Goal: Task Accomplishment & Management: Complete application form

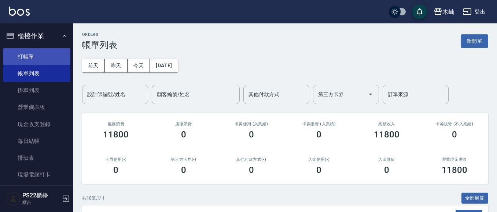
click at [51, 53] on link "打帳單" at bounding box center [36, 56] width 67 height 17
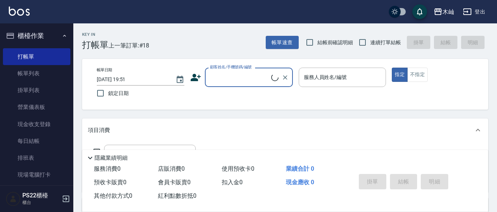
click at [238, 82] on input "顧客姓名/手機號碼/編號" at bounding box center [239, 77] width 63 height 13
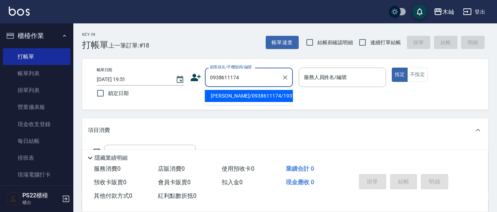
type input "[PERSON_NAME]/0938611174/19315"
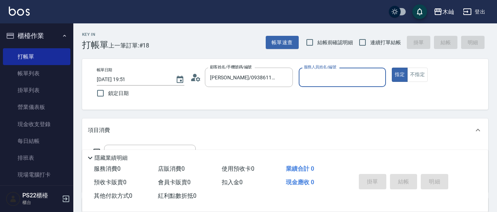
click at [350, 71] on input "服務人員姓名/編號" at bounding box center [342, 77] width 81 height 13
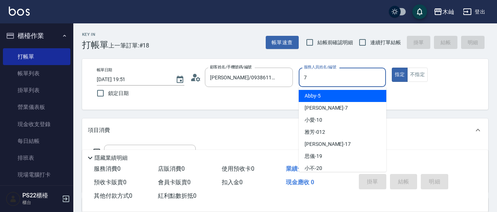
type input "[PERSON_NAME]-7"
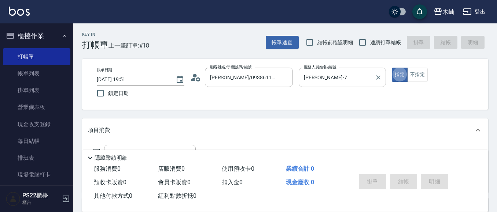
type button "true"
click at [416, 68] on button "不指定" at bounding box center [417, 75] width 21 height 14
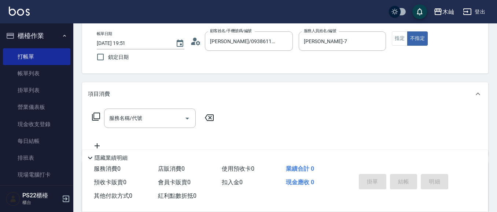
scroll to position [37, 0]
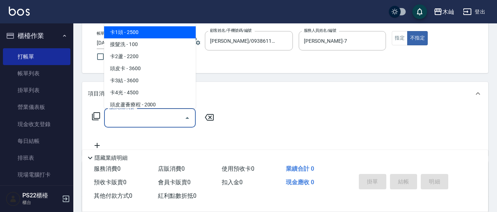
drag, startPoint x: 161, startPoint y: 115, endPoint x: 170, endPoint y: 117, distance: 9.4
click at [162, 115] on input "服務名稱/代號" at bounding box center [144, 118] width 74 height 13
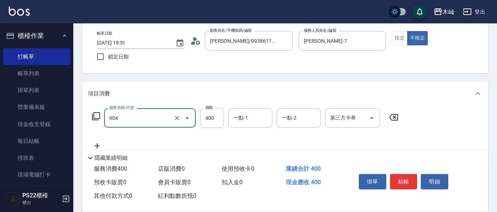
type input "精油洗+瞬護(904)"
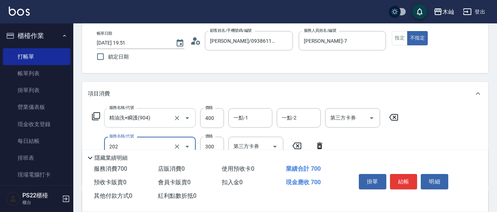
type input "單剪(202)"
type input "400"
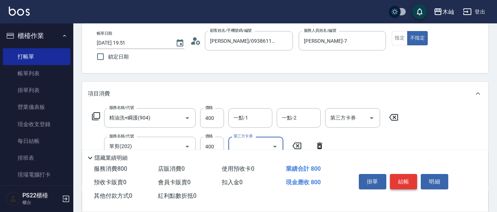
click at [397, 177] on button "結帳" at bounding box center [403, 181] width 27 height 15
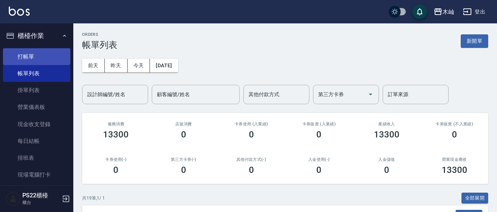
click at [43, 61] on link "打帳單" at bounding box center [36, 56] width 67 height 17
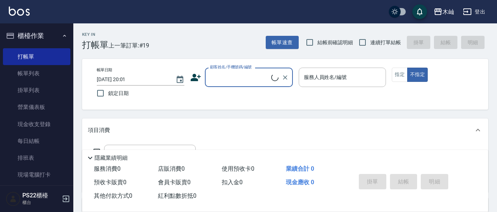
click at [249, 76] on input "顧客姓名/手機號碼/編號" at bounding box center [239, 77] width 63 height 13
type input "林"
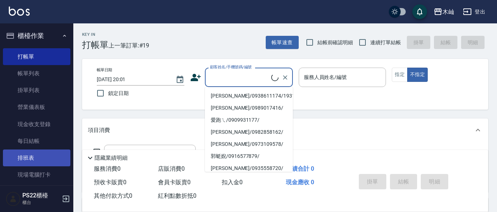
click at [44, 161] on link "排班表" at bounding box center [36, 158] width 67 height 17
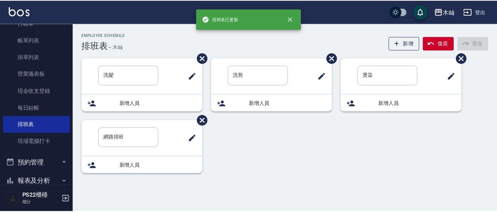
scroll to position [73, 0]
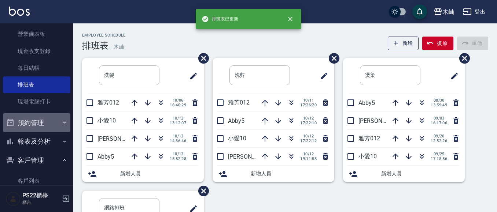
click at [56, 121] on button "預約管理" at bounding box center [36, 123] width 67 height 19
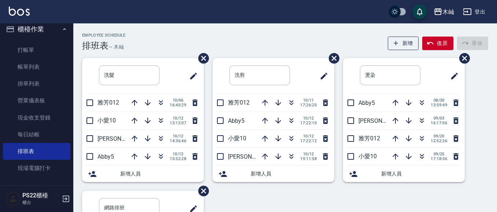
scroll to position [0, 0]
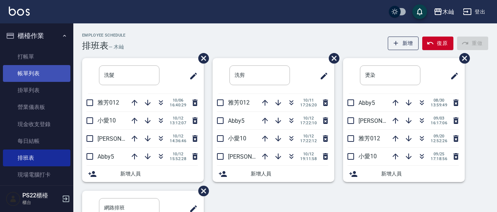
click at [47, 74] on link "帳單列表" at bounding box center [36, 73] width 67 height 17
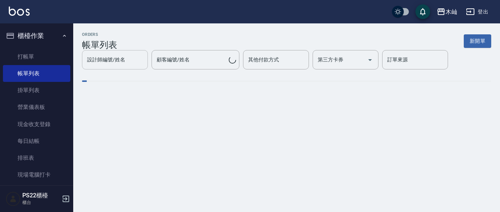
click at [111, 66] on input "設計師編號/姓名" at bounding box center [114, 59] width 59 height 13
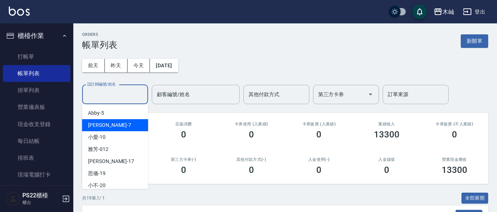
click at [114, 124] on div "[PERSON_NAME] -7" at bounding box center [115, 125] width 66 height 12
type input "[PERSON_NAME]-7"
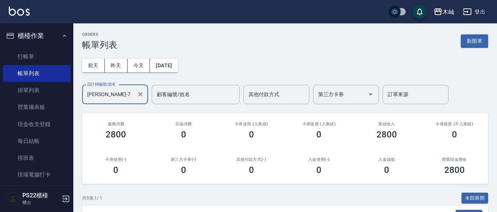
click at [174, 67] on button "[DATE]" at bounding box center [164, 66] width 28 height 14
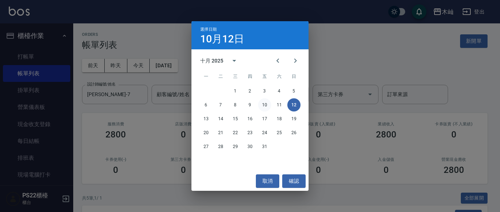
click at [262, 106] on button "10" at bounding box center [264, 105] width 13 height 13
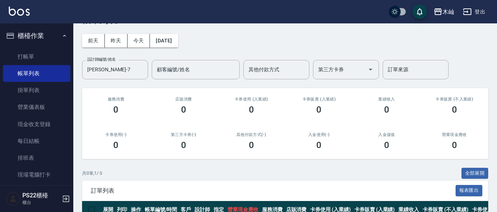
scroll to position [66, 0]
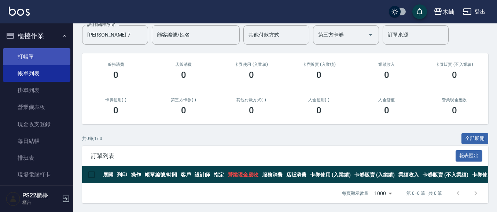
click at [47, 57] on link "打帳單" at bounding box center [36, 56] width 67 height 17
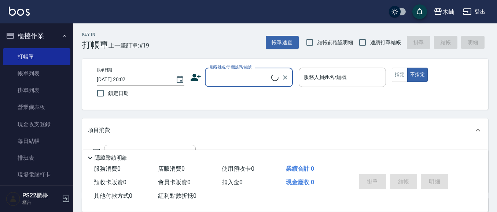
click at [238, 81] on input "顧客姓名/手機號碼/編號" at bounding box center [239, 77] width 63 height 13
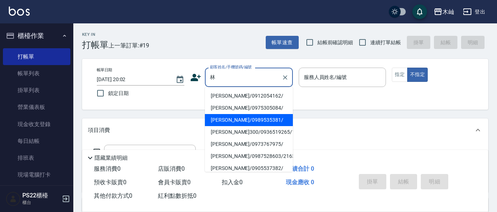
click at [243, 122] on li "[PERSON_NAME]/0989535381/" at bounding box center [249, 120] width 88 height 12
type input "[PERSON_NAME]/0989535381/"
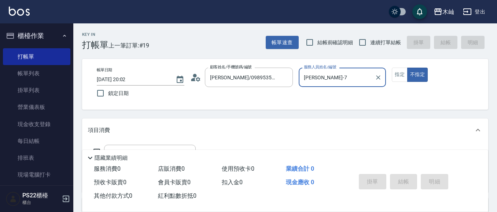
type input "[PERSON_NAME]-7"
click at [394, 80] on button "指定" at bounding box center [400, 75] width 16 height 14
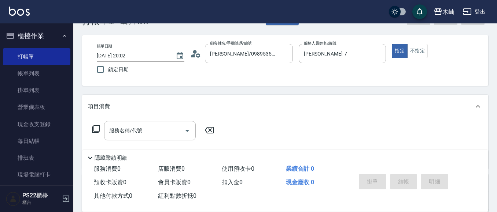
scroll to position [37, 0]
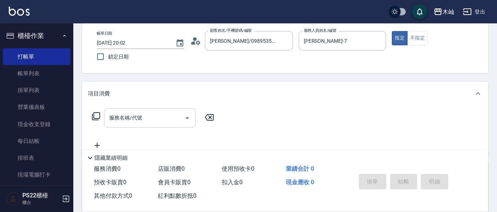
click at [172, 122] on input "服務名稱/代號" at bounding box center [144, 118] width 74 height 13
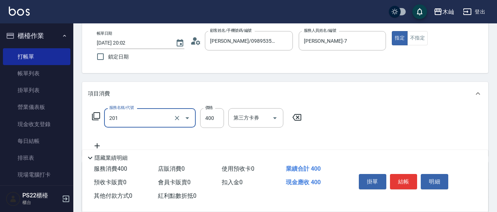
type input "洗剪(201)"
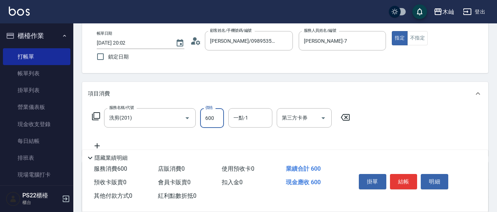
type input "600"
click at [412, 179] on button "結帳" at bounding box center [403, 181] width 27 height 15
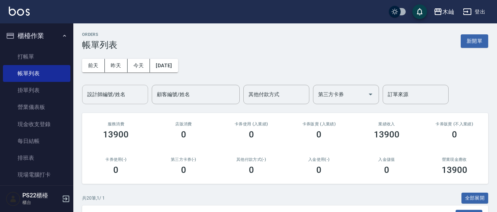
click at [134, 97] on input "設計師編號/姓名" at bounding box center [114, 94] width 59 height 13
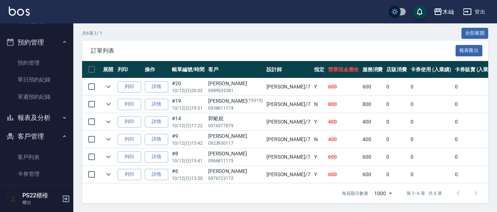
scroll to position [220, 0]
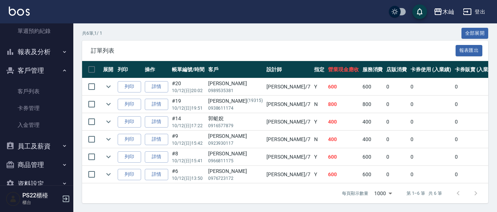
type input "[PERSON_NAME]-7"
click at [42, 73] on button "客戶管理" at bounding box center [36, 70] width 67 height 19
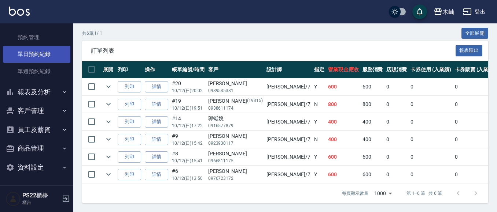
scroll to position [180, 0]
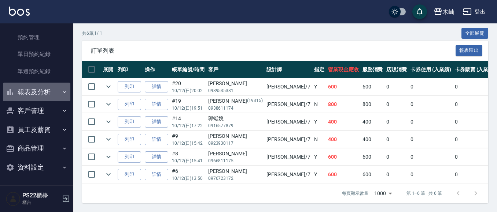
click at [54, 89] on button "報表及分析" at bounding box center [36, 92] width 67 height 19
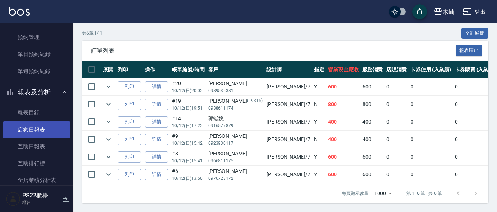
click at [47, 126] on link "店家日報表" at bounding box center [36, 130] width 67 height 17
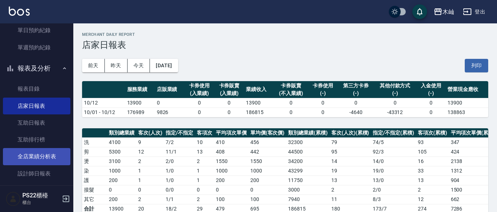
scroll to position [216, 0]
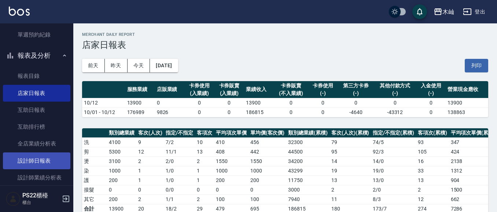
click at [54, 167] on link "設計師日報表" at bounding box center [36, 161] width 67 height 17
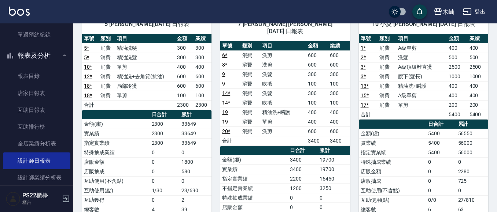
scroll to position [73, 0]
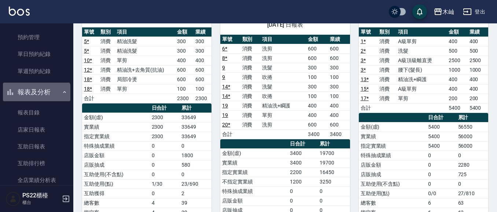
click at [36, 99] on button "報表及分析" at bounding box center [36, 92] width 67 height 19
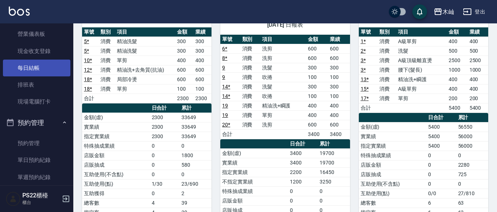
scroll to position [70, 0]
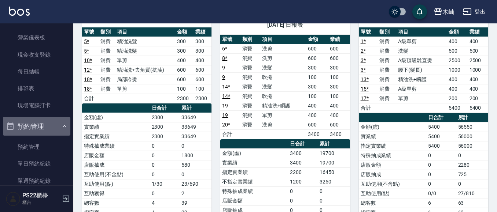
drag, startPoint x: 37, startPoint y: 127, endPoint x: 38, endPoint y: 123, distance: 4.4
click at [38, 126] on button "預約管理" at bounding box center [36, 126] width 67 height 19
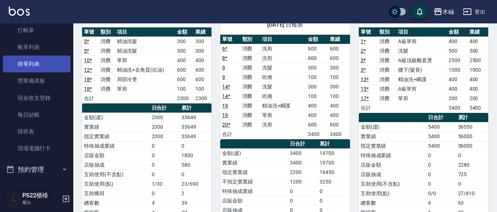
scroll to position [0, 0]
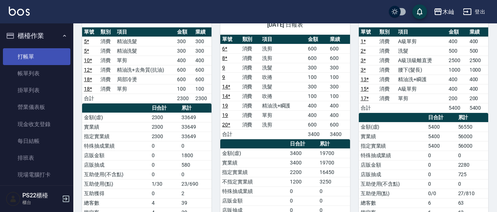
click at [47, 58] on link "打帳單" at bounding box center [36, 56] width 67 height 17
